Goal: Task Accomplishment & Management: Complete application form

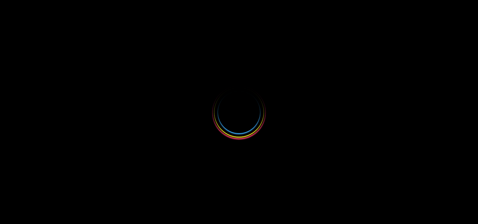
select select
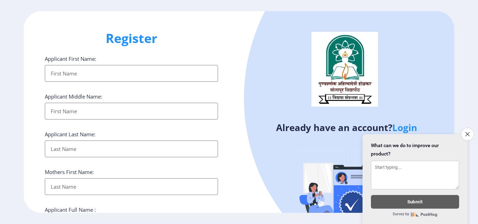
click at [135, 75] on input "Applicant First Name:" at bounding box center [131, 73] width 173 height 17
type input "Pooja"
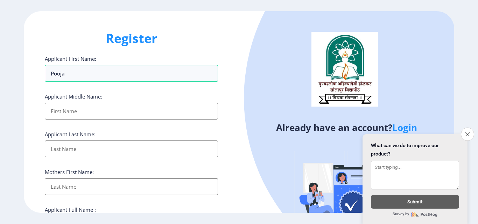
click at [114, 105] on input "Applicant First Name:" at bounding box center [131, 111] width 173 height 17
type input "Suresh"
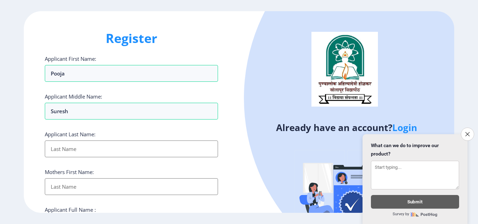
click at [92, 149] on input "Applicant First Name:" at bounding box center [131, 149] width 173 height 17
type input "Joshi"
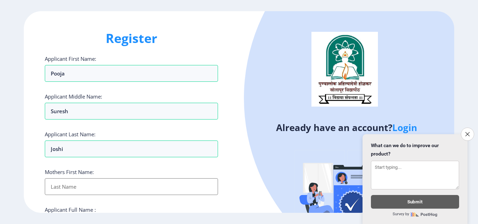
click at [90, 180] on input "Applicant First Name:" at bounding box center [131, 187] width 173 height 17
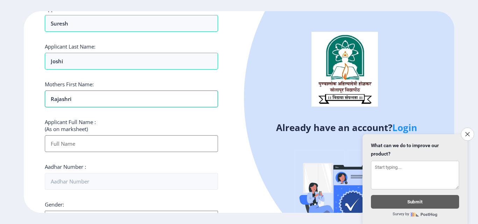
scroll to position [105, 0]
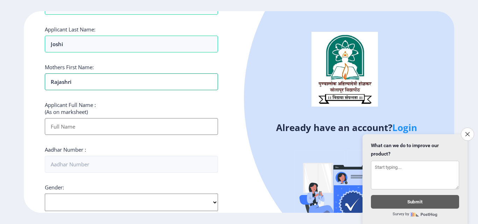
type input "Rajashri"
click at [92, 119] on input "Applicant First Name:" at bounding box center [131, 126] width 173 height 17
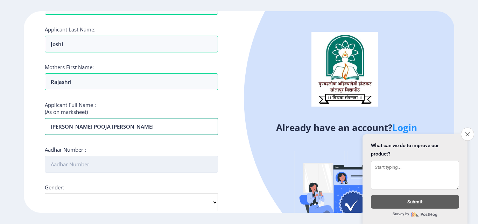
type input "[PERSON_NAME] POOJA [PERSON_NAME]"
click at [95, 167] on input "Aadhar Number :" at bounding box center [131, 164] width 173 height 17
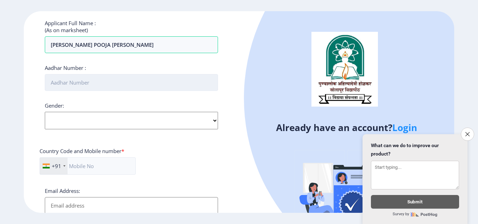
scroll to position [210, 0]
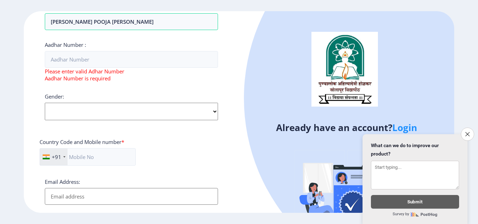
click at [86, 103] on select "Select Gender [DEMOGRAPHIC_DATA] [DEMOGRAPHIC_DATA] Other" at bounding box center [131, 112] width 173 height 18
select select "[DEMOGRAPHIC_DATA]"
click at [45, 103] on select "Select Gender [DEMOGRAPHIC_DATA] [DEMOGRAPHIC_DATA] Other" at bounding box center [131, 112] width 173 height 18
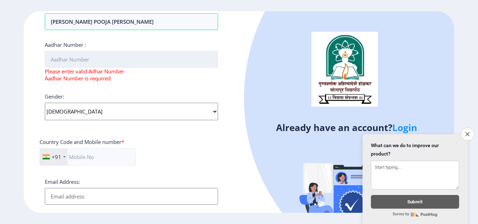
click at [81, 65] on input "Aadhar Number :" at bounding box center [131, 59] width 173 height 17
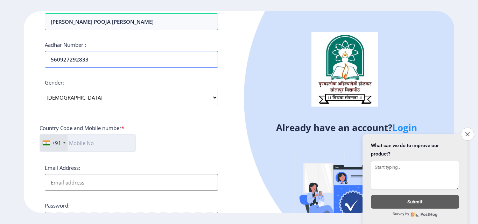
type input "560927292833"
click at [92, 147] on input "text" at bounding box center [88, 143] width 96 height 18
type input "9404226192"
click at [94, 175] on input "Email Address:" at bounding box center [131, 182] width 173 height 17
type input "G"
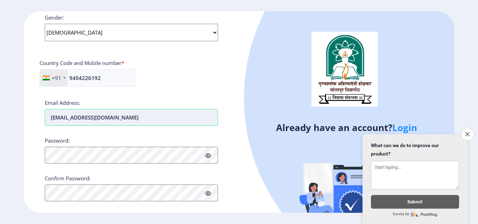
scroll to position [280, 0]
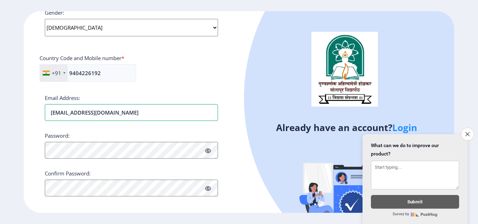
type input "[EMAIL_ADDRESS][DOMAIN_NAME]"
click at [208, 151] on icon at bounding box center [208, 150] width 6 height 5
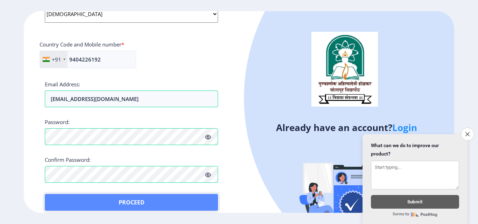
click at [65, 199] on button "Proceed" at bounding box center [131, 202] width 173 height 17
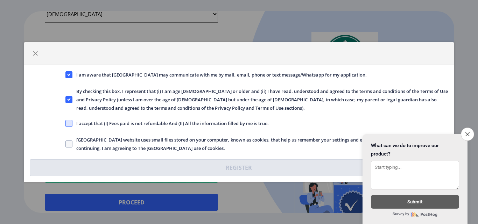
click at [72, 124] on span at bounding box center [68, 123] width 7 height 7
click at [66, 124] on input "I accept that (I) Fees paid is not refundable And (II) All the information fill…" at bounding box center [65, 124] width 0 height 0
checkbox input "true"
click at [71, 142] on span at bounding box center [68, 144] width 7 height 7
click at [66, 144] on input "[GEOGRAPHIC_DATA] website uses small files stored on your computer, known as co…" at bounding box center [65, 144] width 0 height 0
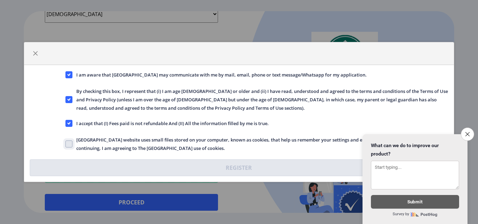
checkbox input "true"
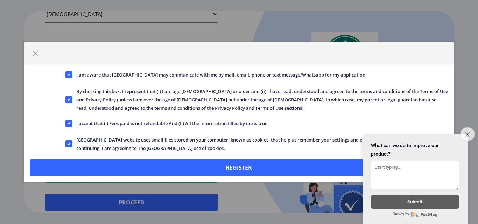
click at [464, 129] on button "Close survey" at bounding box center [467, 134] width 15 height 15
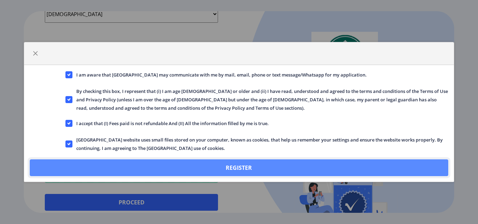
click at [228, 166] on button "Register" at bounding box center [239, 168] width 418 height 17
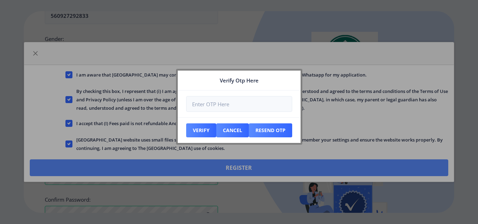
scroll to position [334, 0]
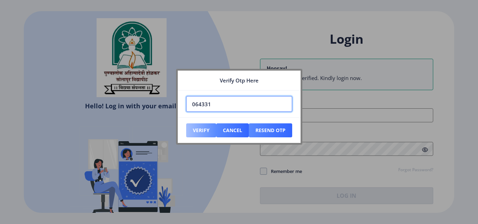
type input "064331"
click at [202, 133] on button "Verify" at bounding box center [201, 131] width 30 height 14
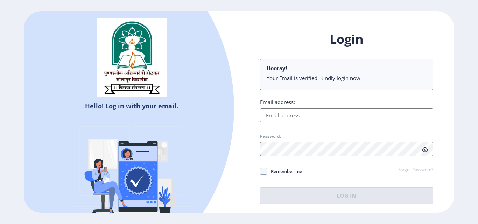
click at [300, 116] on input "Email address:" at bounding box center [346, 116] width 173 height 14
type input "[EMAIL_ADDRESS][DOMAIN_NAME]"
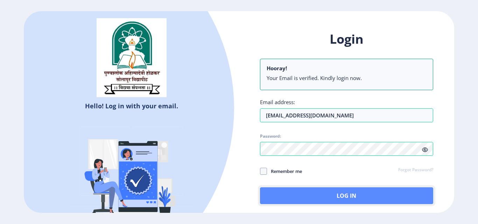
click at [324, 194] on button "Log In" at bounding box center [346, 196] width 173 height 17
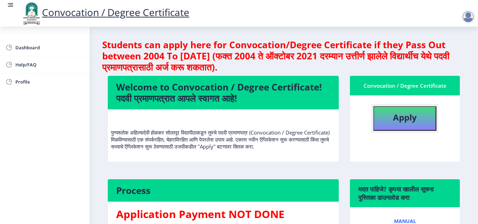
click at [400, 114] on b "Apply" at bounding box center [405, 118] width 24 height 12
select select
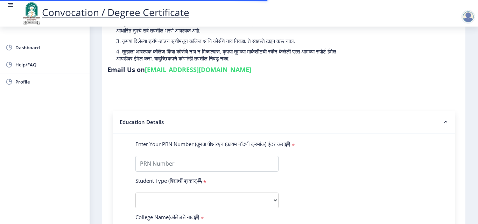
scroll to position [105, 0]
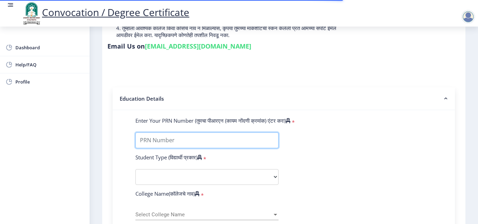
click at [229, 143] on input "Enter Your PRN Number (तुमचा पीआरएन (कायम नोंदणी क्रमांक) एंटर करा)" at bounding box center [207, 141] width 143 height 16
type input "2007032500028026"
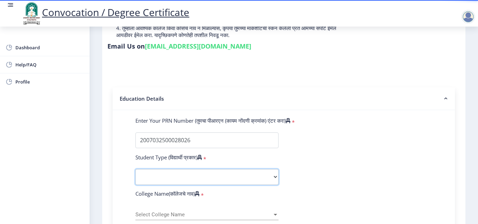
click at [193, 172] on select "Select Student Type Regular External" at bounding box center [207, 177] width 143 height 16
select select "Regular"
click at [136, 169] on select "Select Student Type Regular External" at bounding box center [207, 177] width 143 height 16
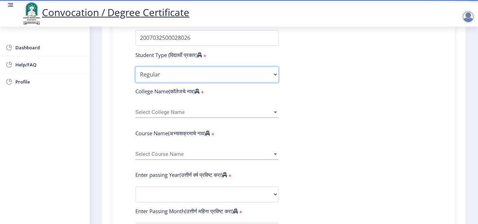
scroll to position [210, 0]
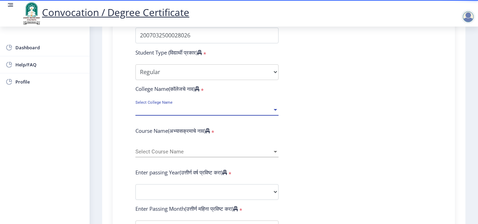
click at [183, 109] on span "Select College Name" at bounding box center [204, 110] width 137 height 6
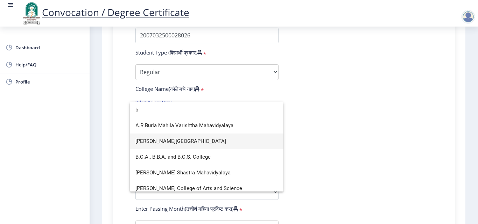
type input "b"
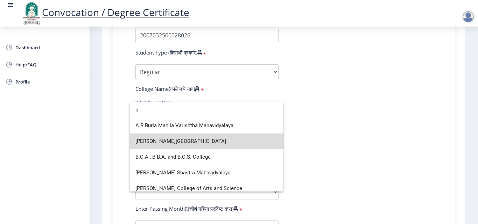
click at [230, 144] on span "[PERSON_NAME][GEOGRAPHIC_DATA]" at bounding box center [207, 142] width 143 height 16
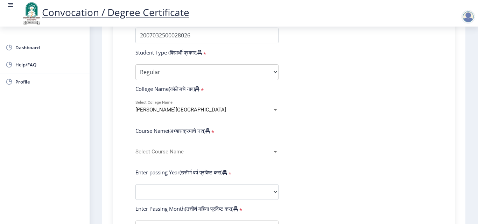
click at [218, 148] on div "Select Course Name Select Course Name" at bounding box center [207, 150] width 143 height 15
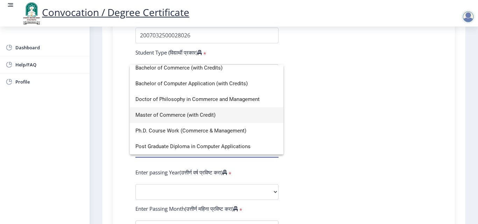
scroll to position [0, 0]
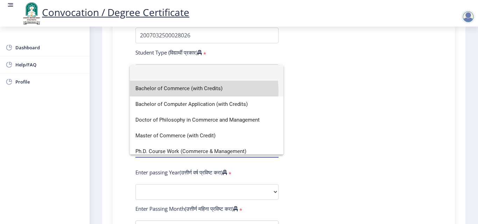
click at [196, 91] on span "Bachelor of Commerce (with Credits)" at bounding box center [207, 89] width 143 height 16
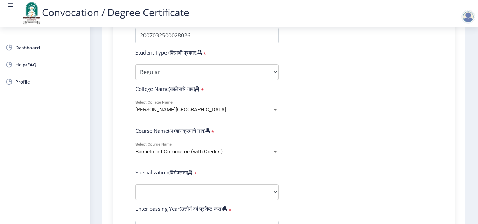
scroll to position [245, 0]
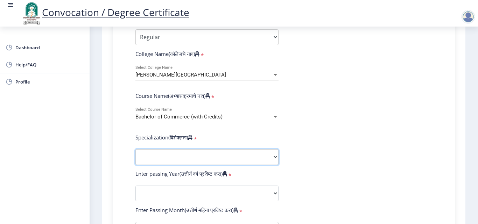
click at [192, 153] on select "Specialization Banking Advanced Accountancy Advanced Banking Advanced Cost Acco…" at bounding box center [207, 158] width 143 height 16
click at [311, 137] on form "Enter Your PRN Number (तुमचा पीआरएन (कायम नोंदणी क्रमांक) एंटर करा) * Student T…" at bounding box center [283, 181] width 307 height 408
click at [253, 153] on select "Specialization Banking Advanced Accountancy Advanced Banking Advanced Cost Acco…" at bounding box center [207, 158] width 143 height 16
select select "Advanced Statistics"
click at [136, 150] on select "Specialization Banking Advanced Accountancy Advanced Banking Advanced Cost Acco…" at bounding box center [207, 158] width 143 height 16
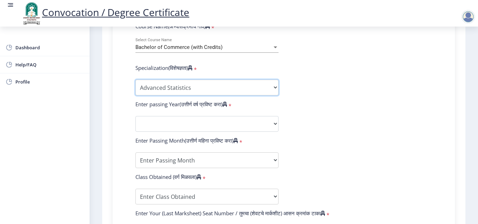
scroll to position [315, 0]
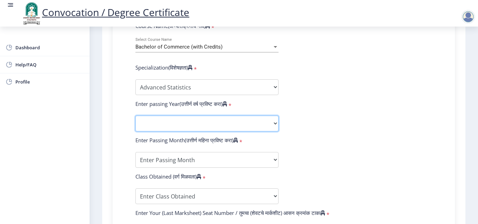
click at [200, 125] on select "2025 2024 2023 2022 2021 2020 2019 2018 2017 2016 2015 2014 2013 2012 2011 2010…" at bounding box center [207, 124] width 143 height 16
select select "2010"
click at [136, 116] on select "2025 2024 2023 2022 2021 2020 2019 2018 2017 2016 2015 2014 2013 2012 2011 2010…" at bounding box center [207, 124] width 143 height 16
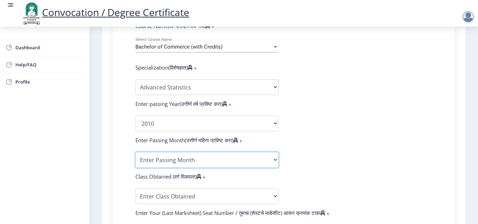
click at [197, 157] on select "Enter Passing Month March April May October November December" at bounding box center [207, 160] width 143 height 16
select select "March"
click at [136, 152] on select "Enter Passing Month March April May October November December" at bounding box center [207, 160] width 143 height 16
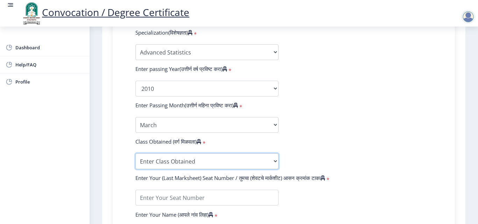
click at [170, 159] on select "Enter Class Obtained FIRST CLASS WITH DISTINCTION FIRST CLASS HIGHER SECOND CLA…" at bounding box center [207, 162] width 143 height 16
select select "FIRST CLASS WITH DISTINCTION"
click at [136, 154] on select "Enter Class Obtained FIRST CLASS WITH DISTINCTION FIRST CLASS HIGHER SECOND CLA…" at bounding box center [207, 162] width 143 height 16
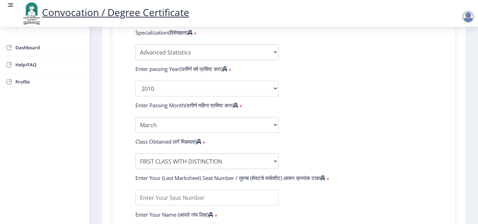
click at [180, 209] on form "Enter Your PRN Number (तुमचा पीआरएन (कायम नोंदणी क्रमांक) एंटर करा) * Student T…" at bounding box center [283, 76] width 307 height 408
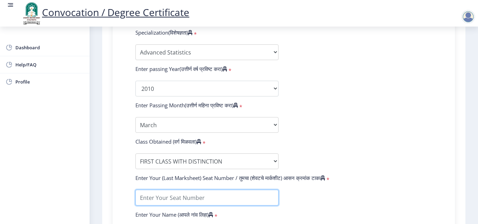
click at [181, 202] on input "textarea" at bounding box center [207, 198] width 143 height 16
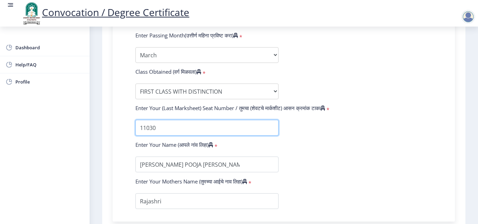
type input "11030"
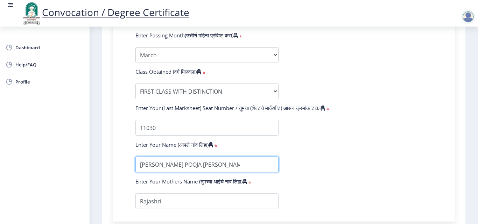
click at [142, 167] on input "textarea" at bounding box center [207, 165] width 143 height 16
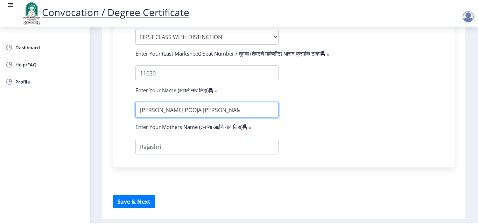
scroll to position [495, 0]
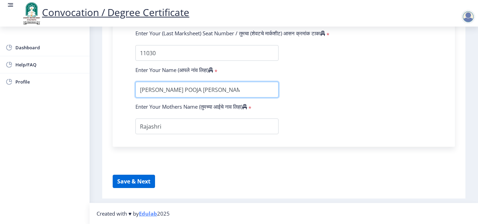
type input "[PERSON_NAME] POOJA [PERSON_NAME]"
click at [137, 183] on button "Save & Next" at bounding box center [134, 181] width 42 height 13
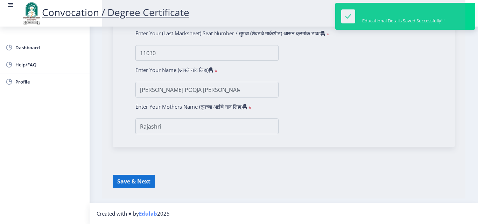
select select
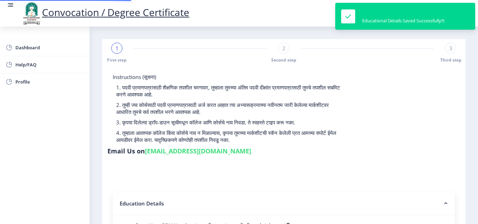
type input "2007032500028026"
select select "Regular"
select select "2010"
select select "March"
select select "FIRST CLASS WITH DISTINCTION"
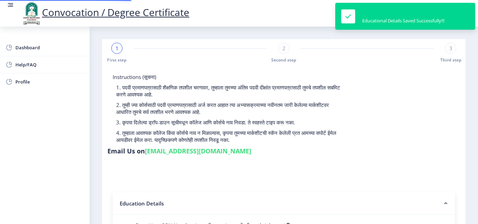
type input "11030"
type input "[PERSON_NAME] POOJA [PERSON_NAME]"
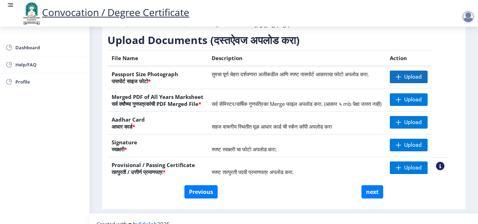
scroll to position [105, 0]
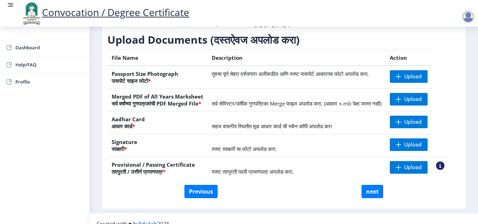
click at [466, 14] on div at bounding box center [468, 17] width 14 height 14
click at [453, 50] on link "Log out" at bounding box center [450, 54] width 56 height 17
